Goal: Task Accomplishment & Management: Use online tool/utility

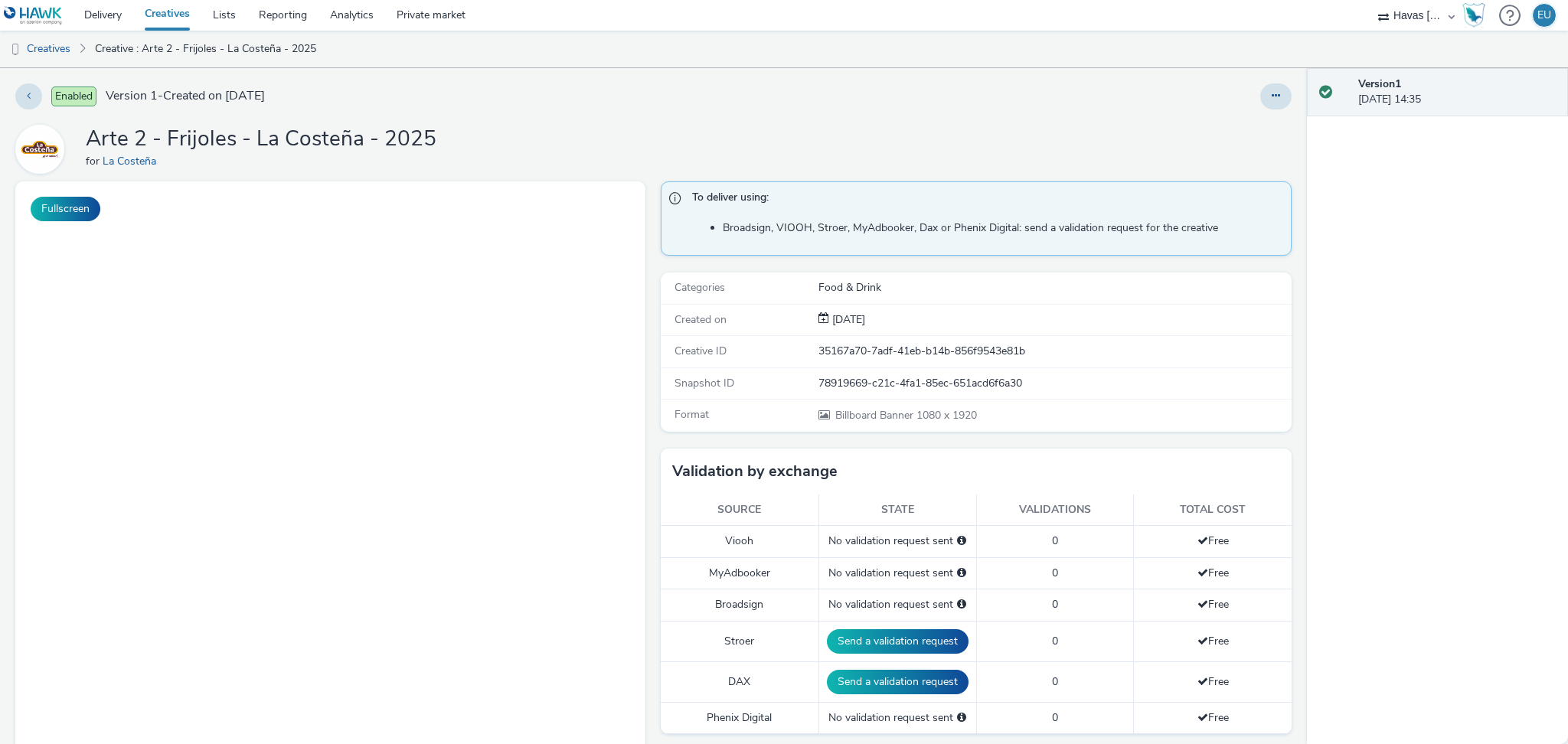
select select "ea06b517-4720-4a42-ac0a-740ca62f4ef0"
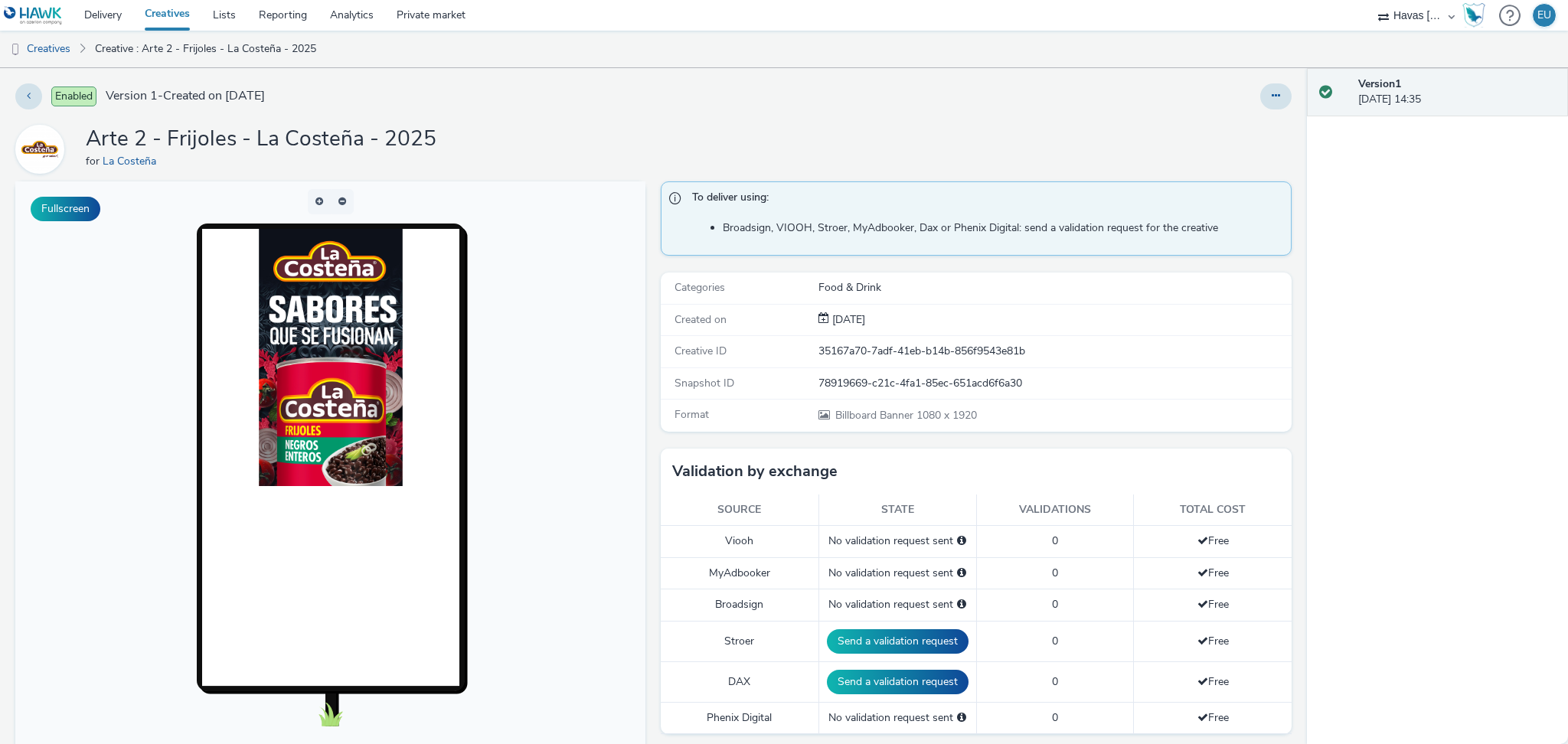
scroll to position [109, 0]
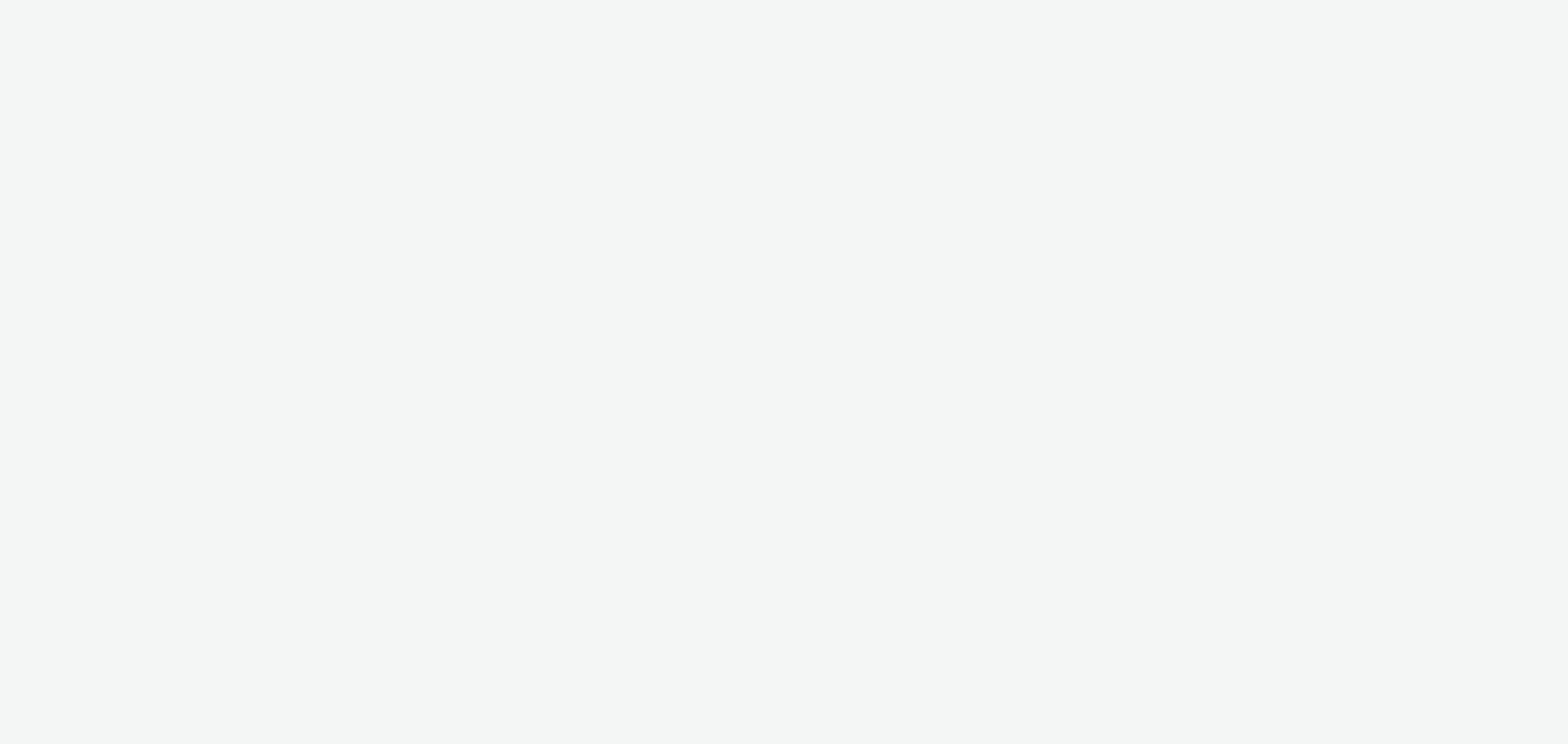
select select "ea06b517-4720-4a42-ac0a-740ca62f4ef0"
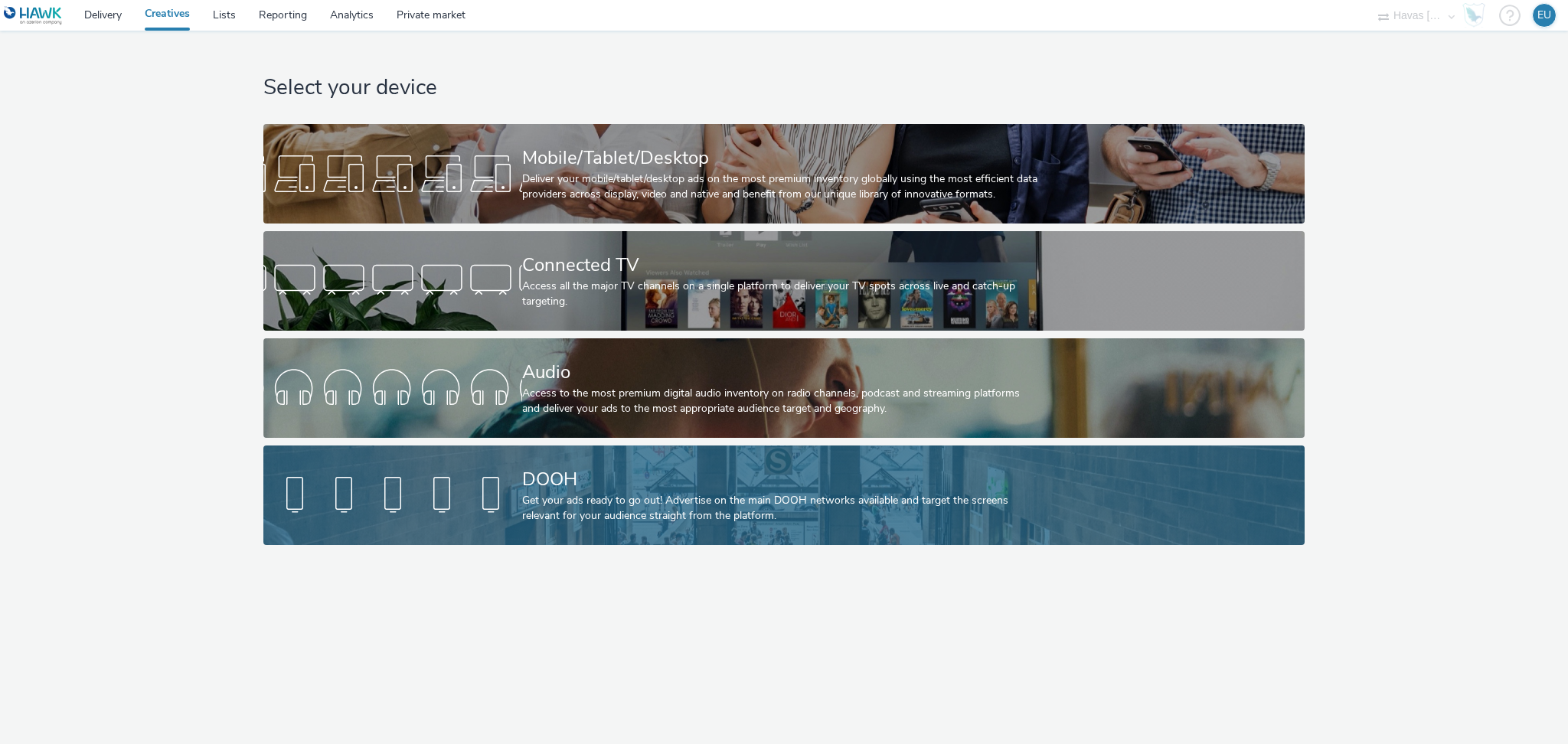
click at [614, 472] on div "DOOH" at bounding box center [780, 480] width 518 height 27
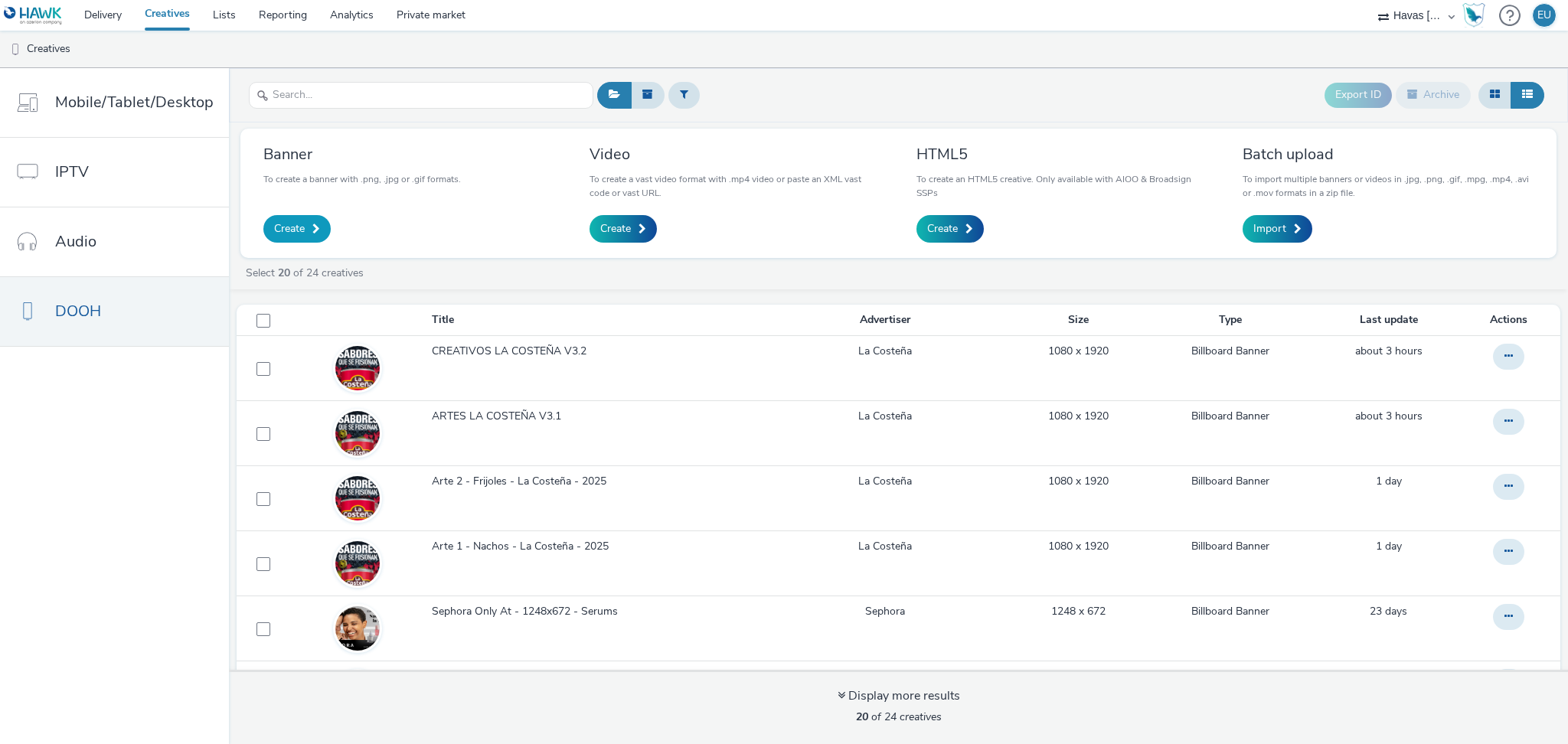
click at [288, 224] on span "Create" at bounding box center [289, 228] width 31 height 15
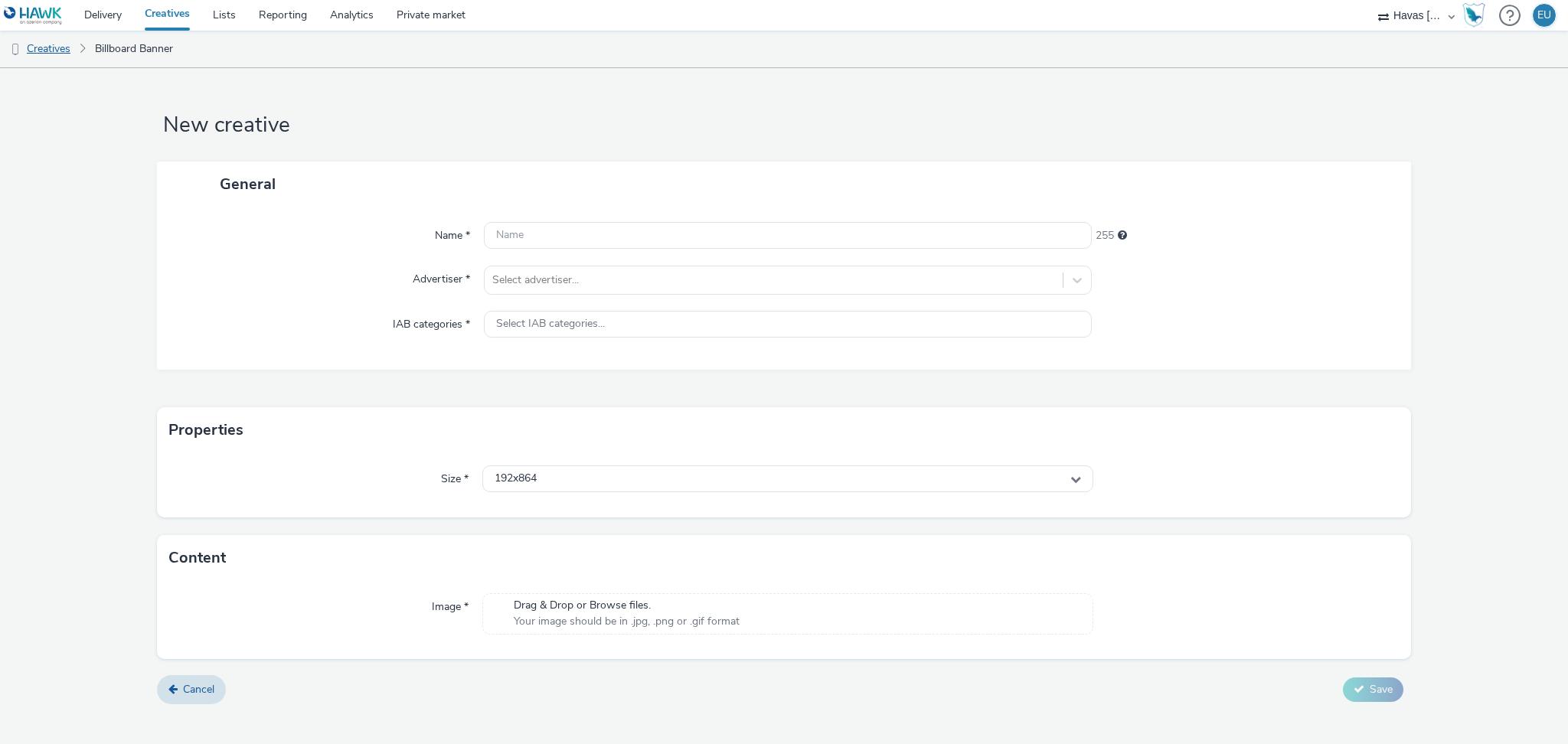
click at [50, 44] on link "Creatives" at bounding box center [39, 49] width 78 height 36
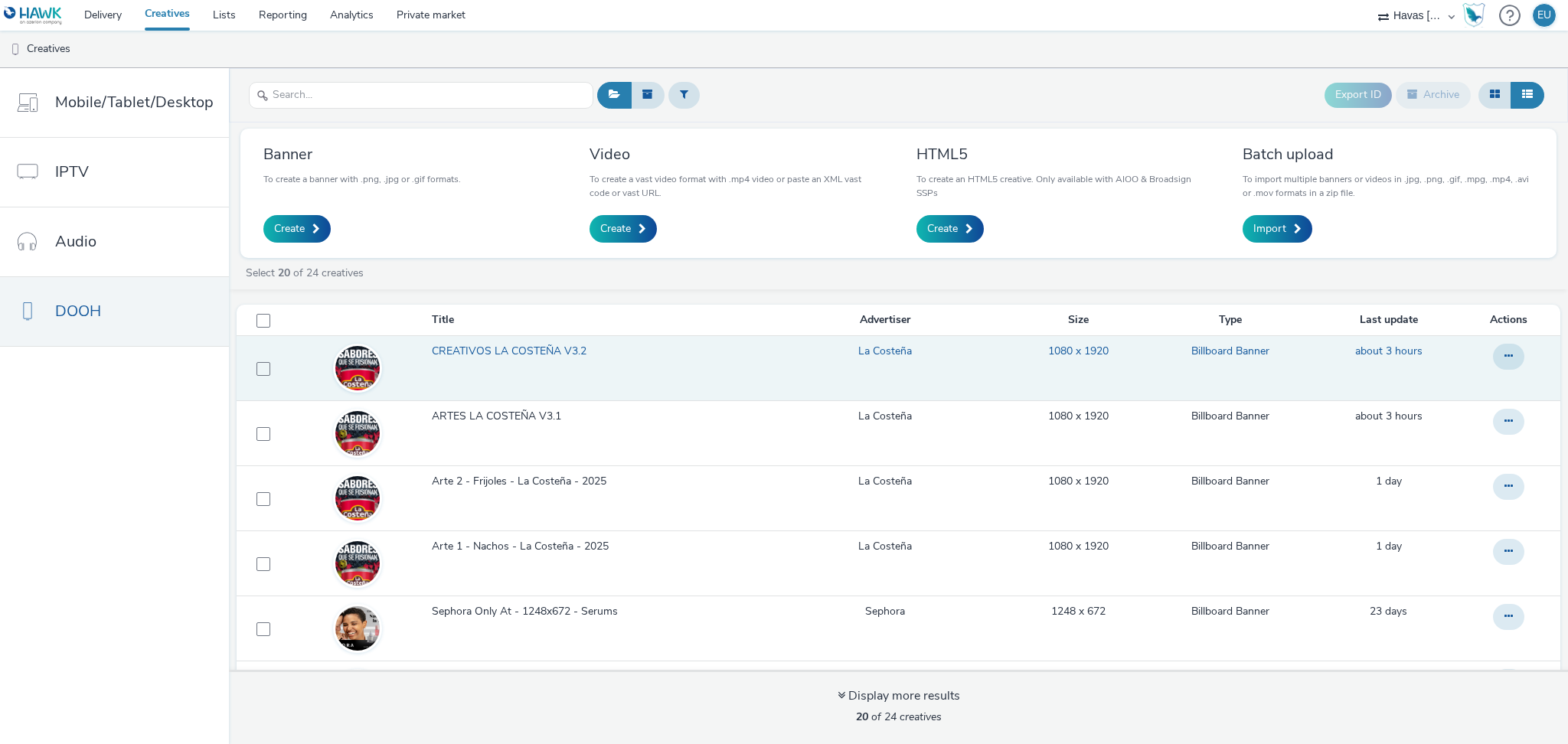
click at [490, 355] on span "CREATIVOS LA COSTEÑA V3.2" at bounding box center [512, 351] width 161 height 15
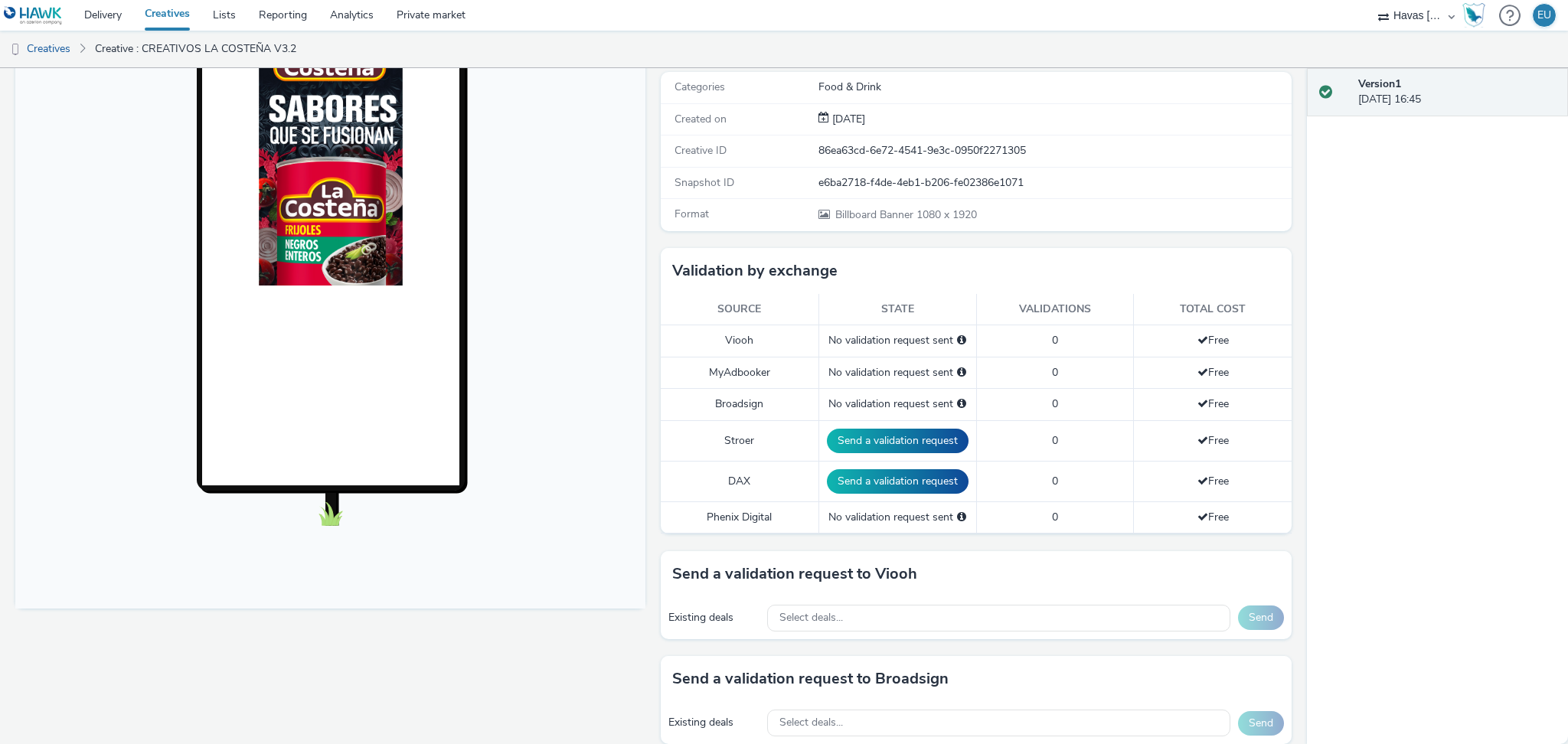
scroll to position [170, 0]
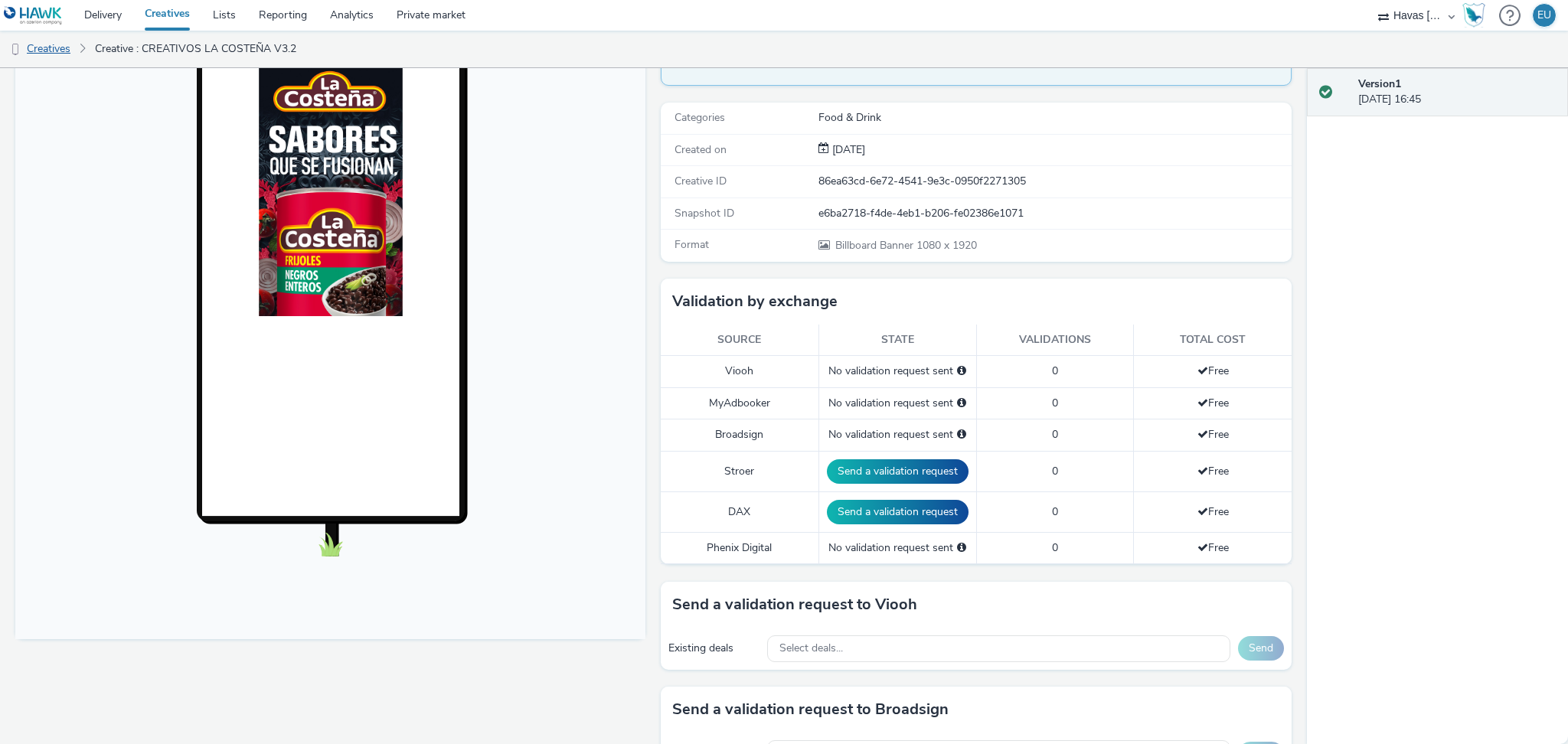
click at [51, 51] on link "Creatives" at bounding box center [39, 49] width 78 height 36
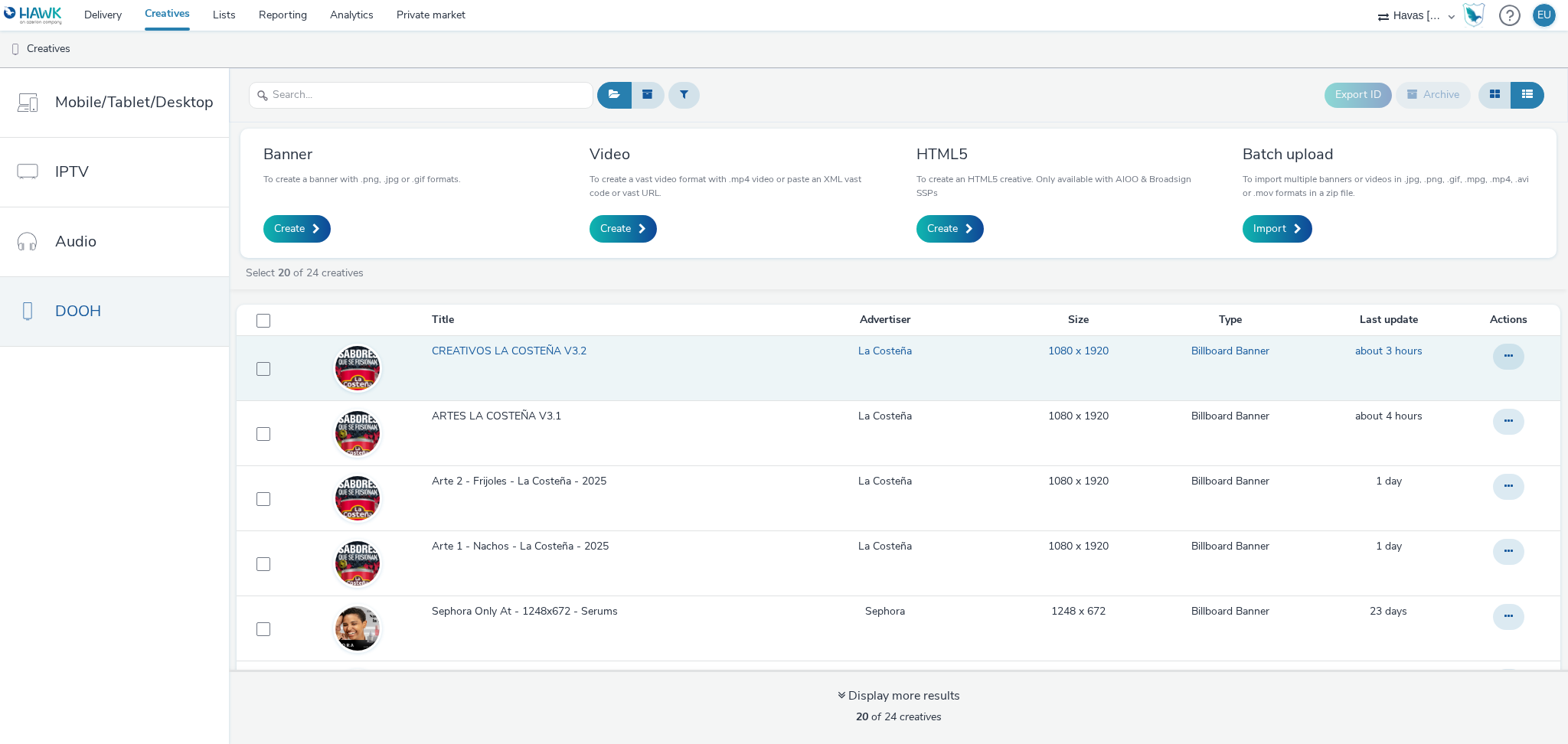
click at [564, 347] on span "CREATIVOS LA COSTEÑA V3.2" at bounding box center [512, 351] width 161 height 15
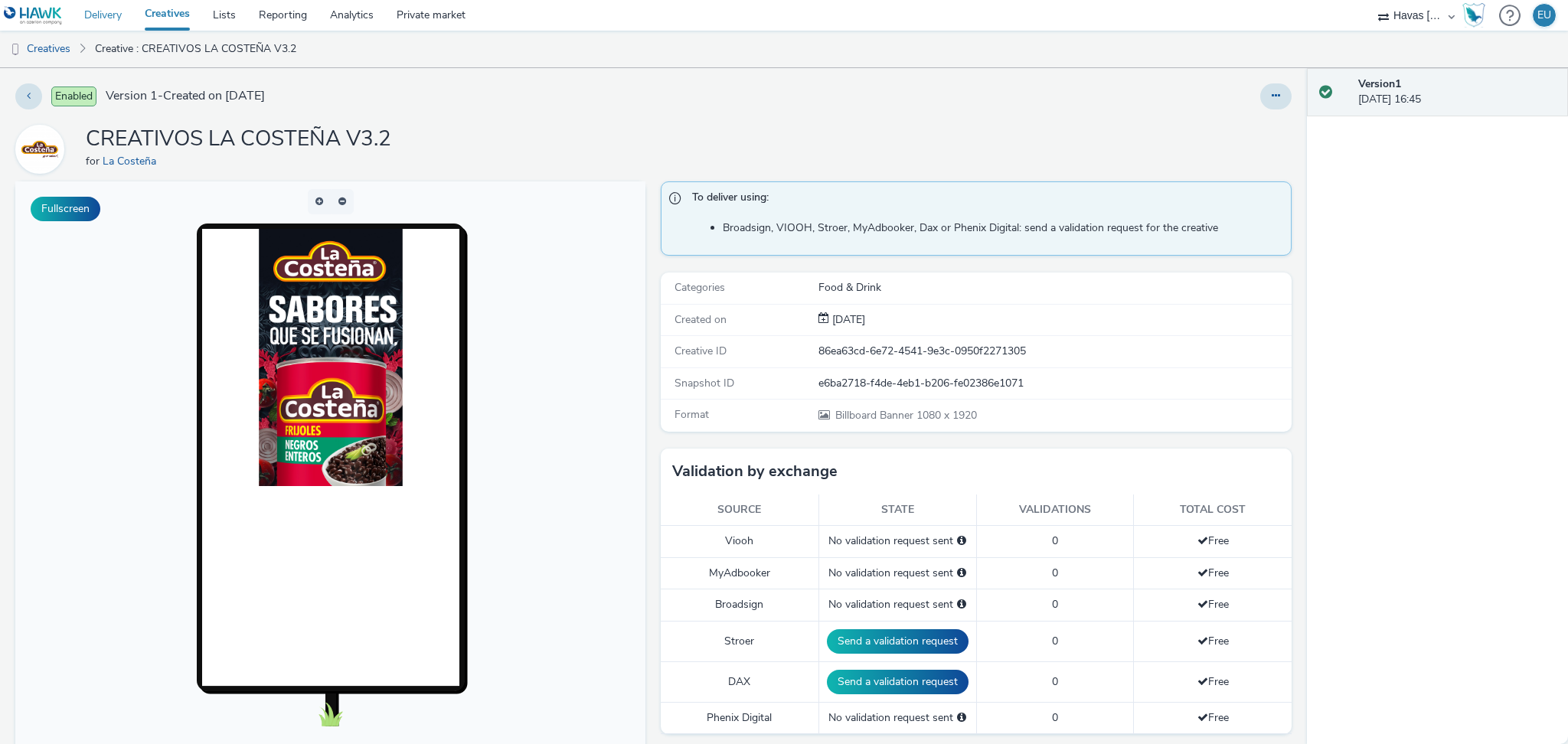
click at [118, 15] on link "Delivery" at bounding box center [103, 15] width 60 height 31
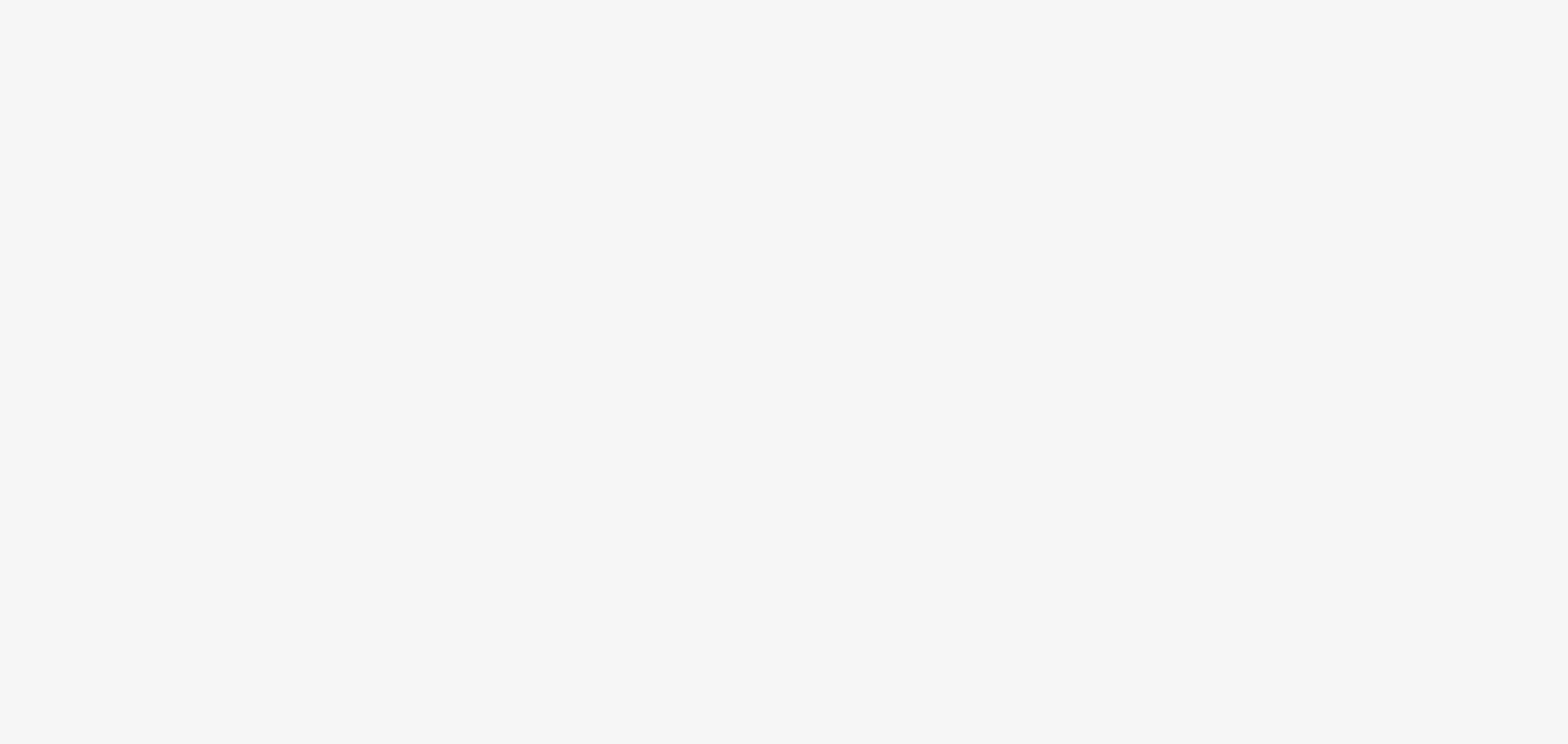
select select "ea06b517-4720-4a42-ac0a-740ca62f4ef0"
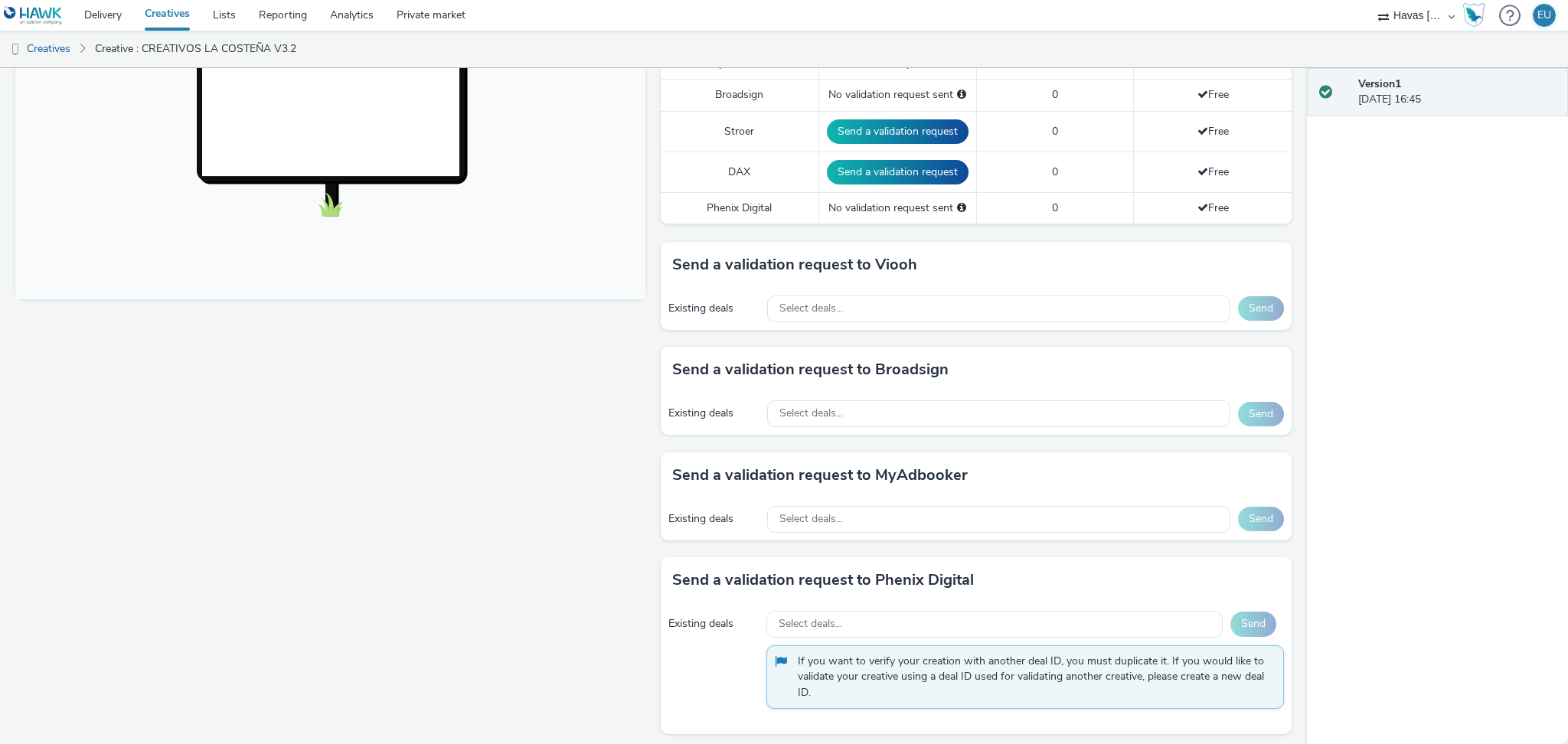
scroll to position [408, 0]
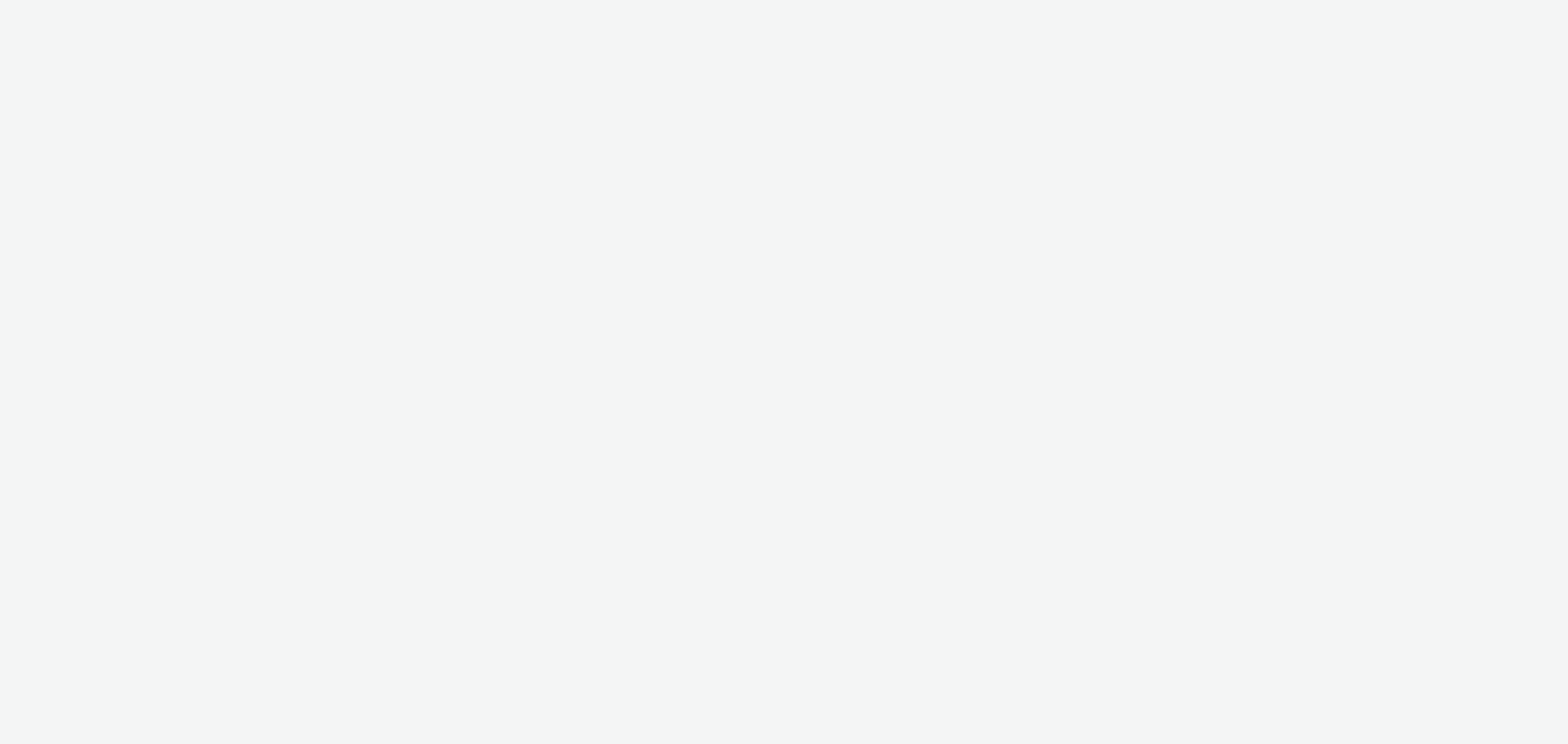
select select "ea06b517-4720-4a42-ac0a-740ca62f4ef0"
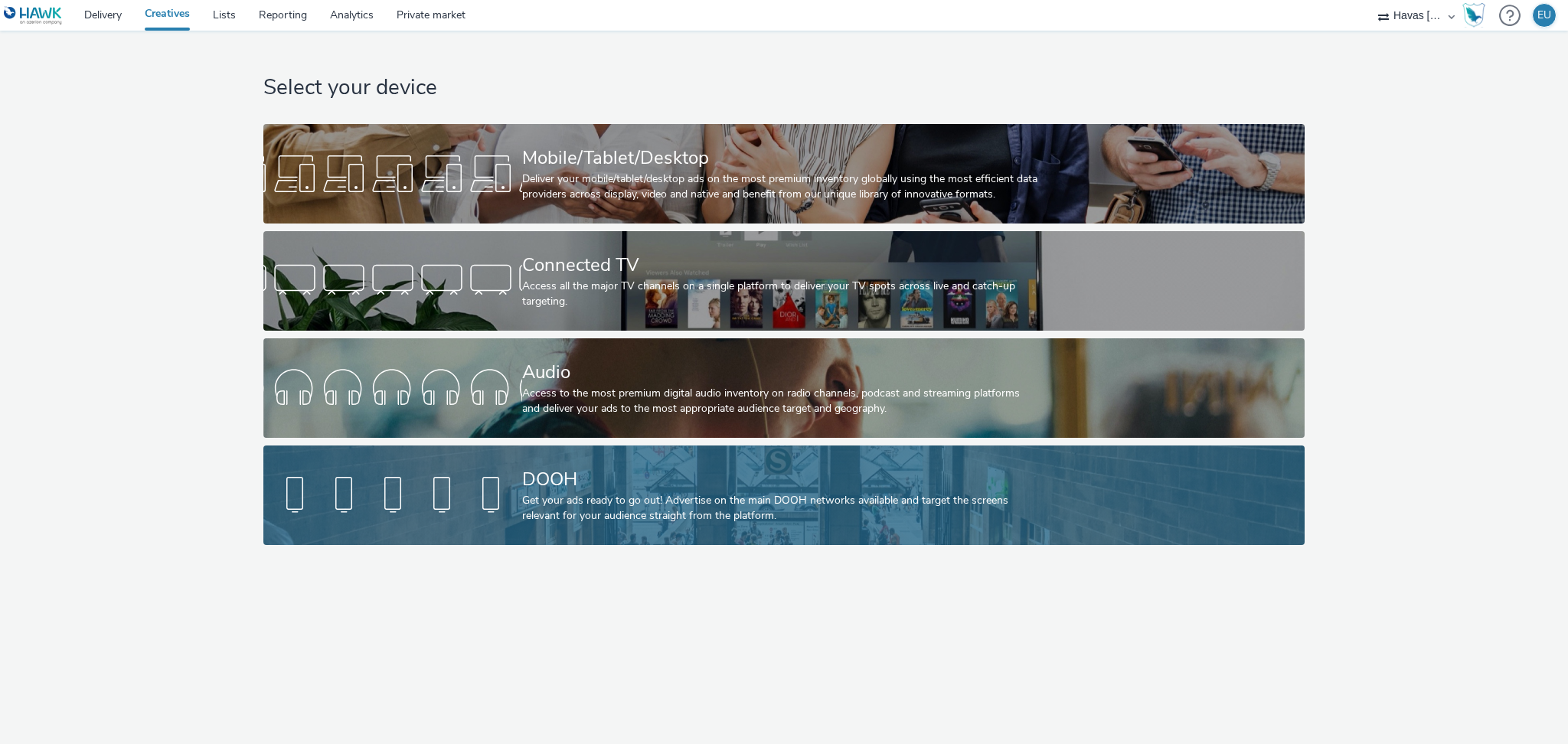
click at [596, 494] on div "Get your ads ready to go out! Advertise on the main DOOH networks available and…" at bounding box center [780, 509] width 518 height 32
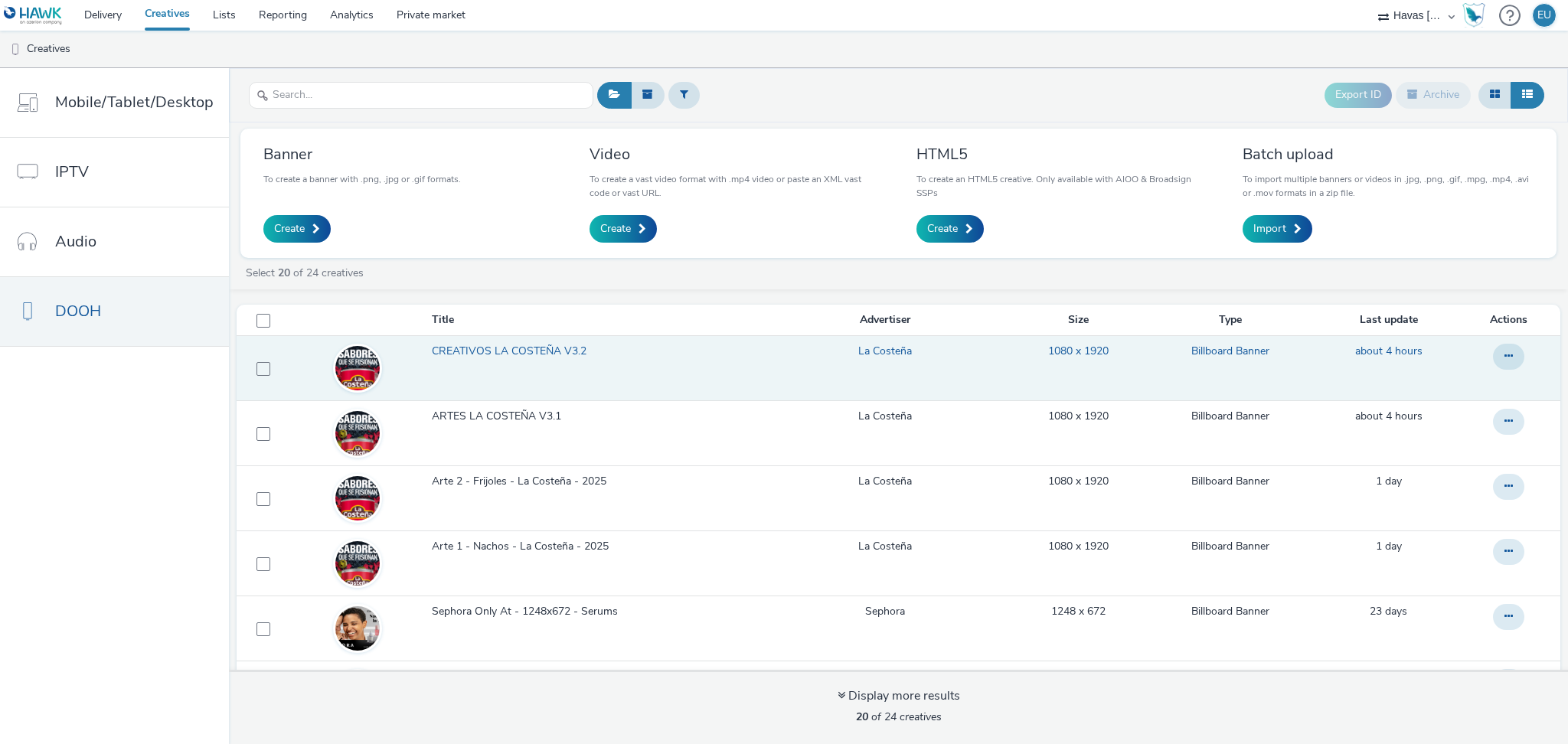
click at [552, 348] on span "CREATIVOS LA COSTEÑA V3.2" at bounding box center [512, 351] width 161 height 15
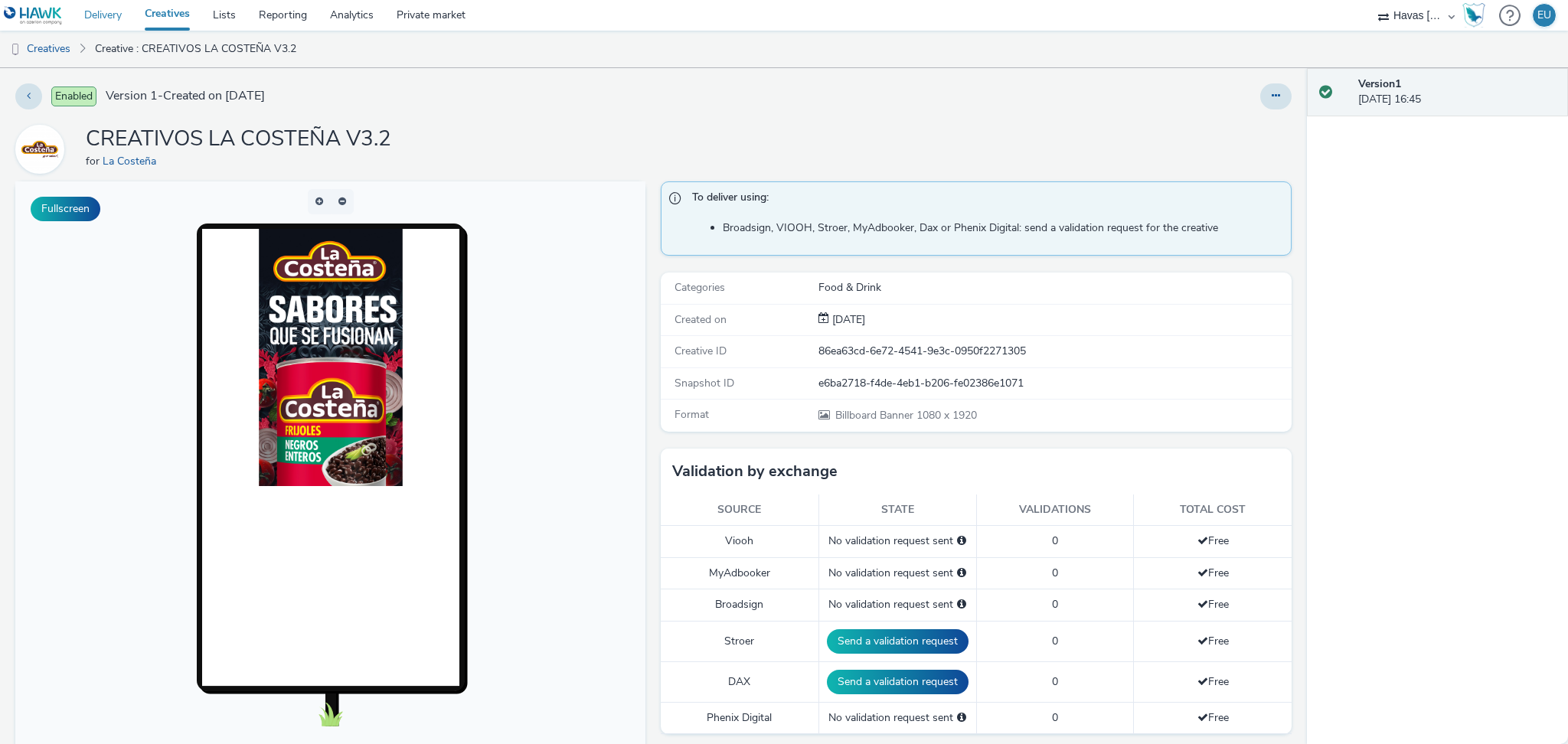
click at [103, 13] on link "Delivery" at bounding box center [103, 15] width 60 height 31
